Goal: Information Seeking & Learning: Find specific fact

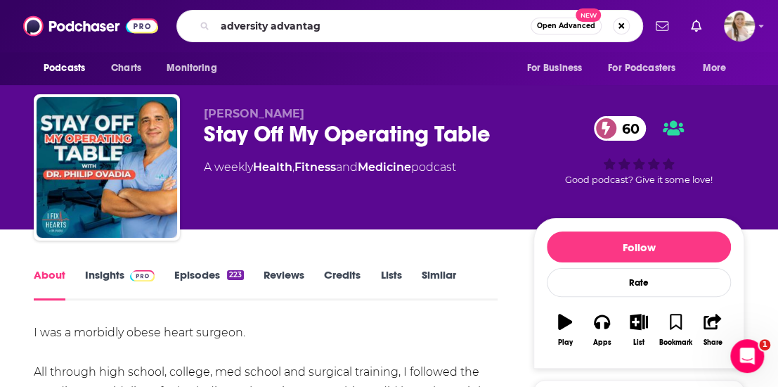
type input "adversity advantage"
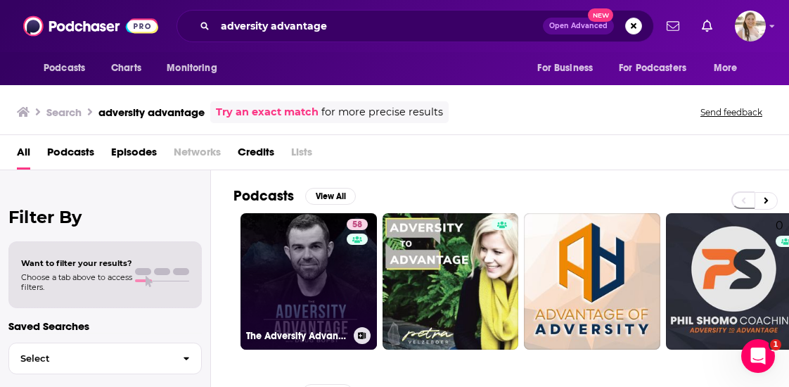
click at [317, 266] on link "58 The Adversity Advantage with [PERSON_NAME]" at bounding box center [308, 281] width 136 height 136
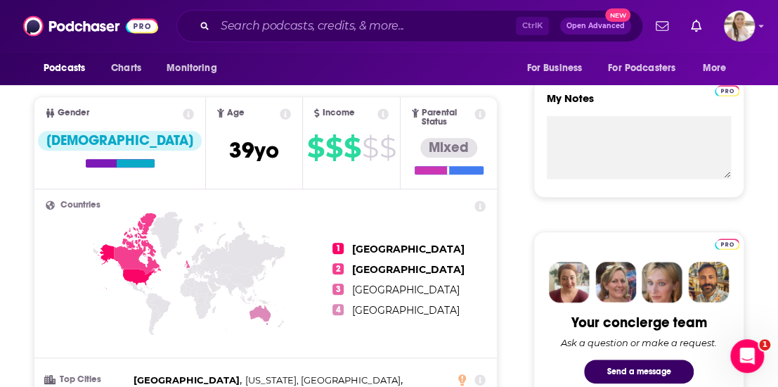
scroll to position [141, 0]
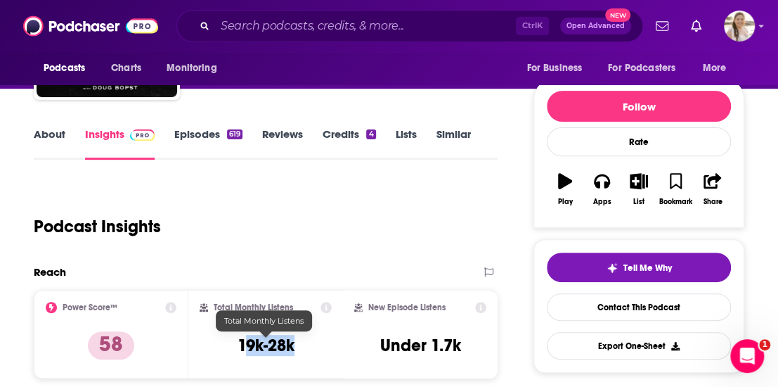
drag, startPoint x: 278, startPoint y: 352, endPoint x: 297, endPoint y: 355, distance: 19.9
click at [297, 355] on div "Total Monthly Listens 19k-28k" at bounding box center [266, 333] width 132 height 65
drag, startPoint x: 237, startPoint y: 337, endPoint x: 295, endPoint y: 351, distance: 60.0
click at [295, 351] on div "Total Monthly Listens 19k-28k" at bounding box center [266, 333] width 132 height 65
copy h3 "19k-28k"
